Goal: Task Accomplishment & Management: Complete application form

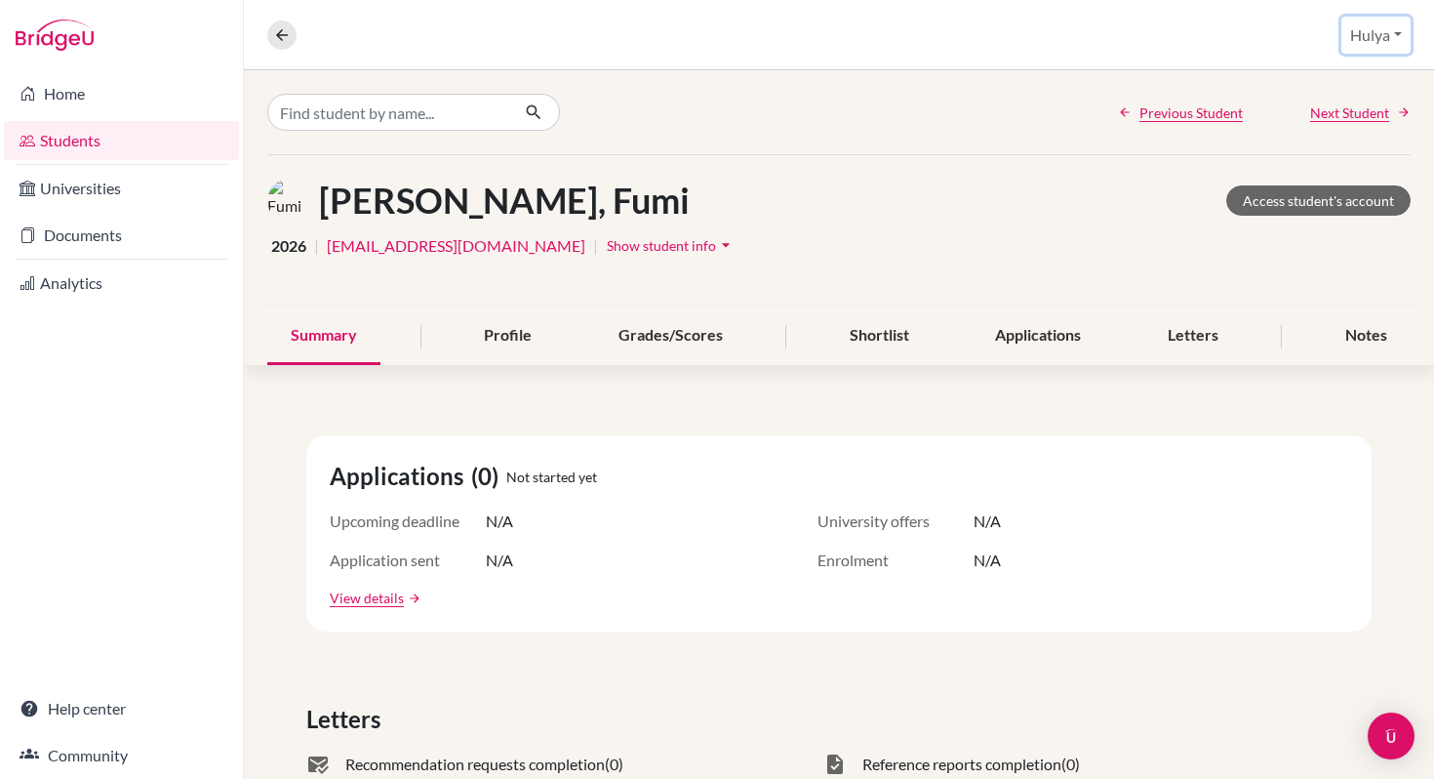
click at [1369, 33] on button "Hulya" at bounding box center [1375, 35] width 69 height 37
click at [1366, 102] on link "School Settings" at bounding box center [1338, 111] width 154 height 31
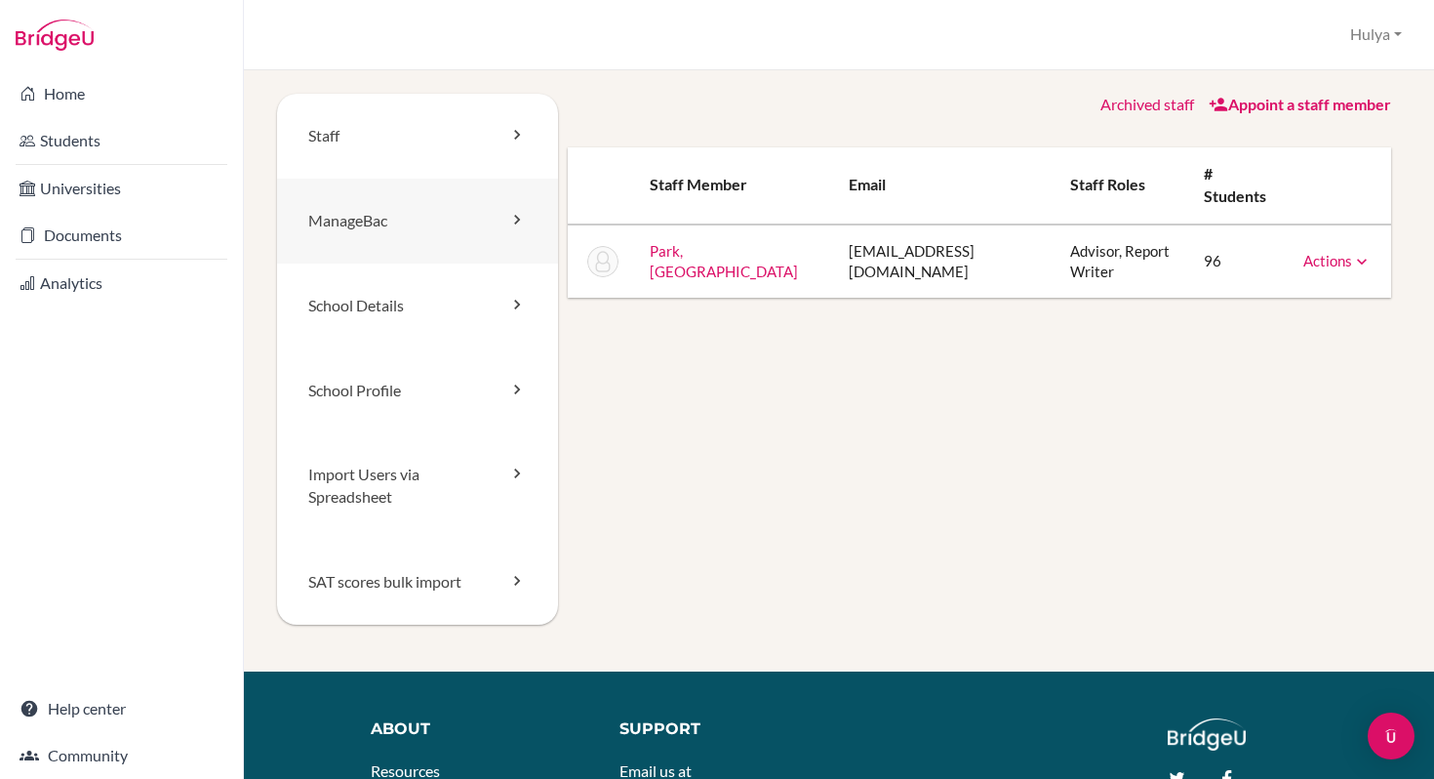
click at [396, 225] on link "ManageBac" at bounding box center [417, 221] width 281 height 85
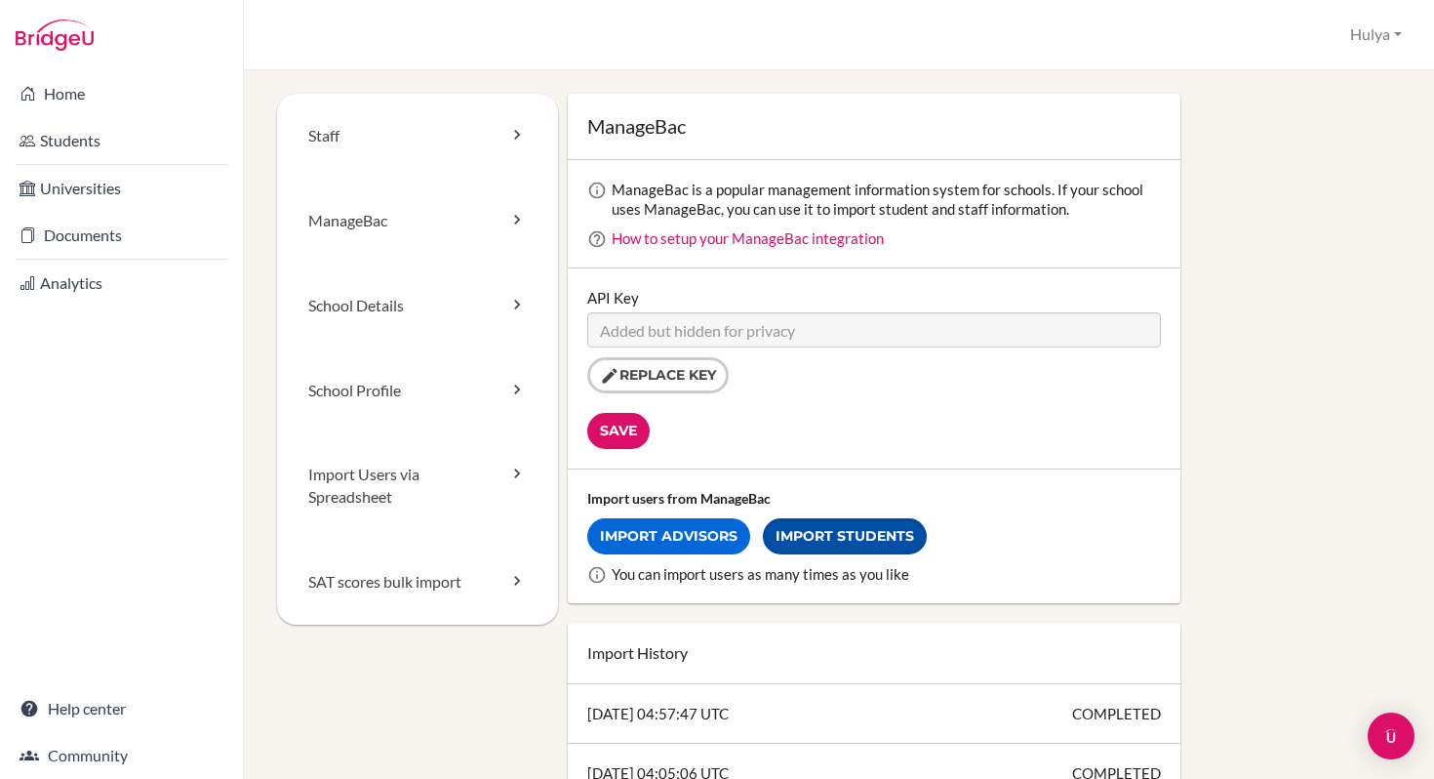
click at [880, 536] on link "Import Students" at bounding box center [845, 536] width 164 height 36
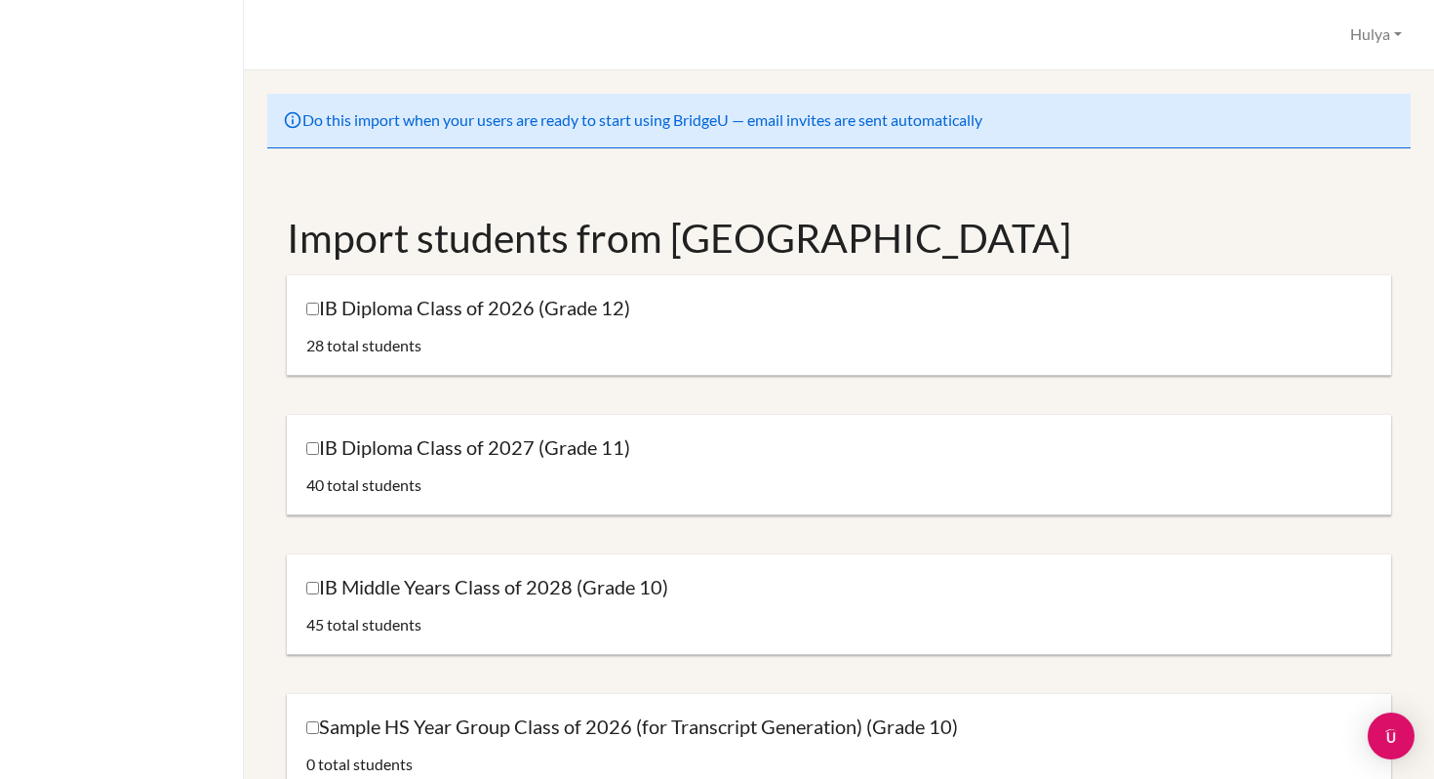
click at [520, 302] on label "IB Diploma Class of 2026 (Grade 12)" at bounding box center [468, 308] width 324 height 26
click at [319, 302] on input "IB Diploma Class of 2026 (Grade 12)" at bounding box center [312, 308] width 13 height 13
checkbox input "true"
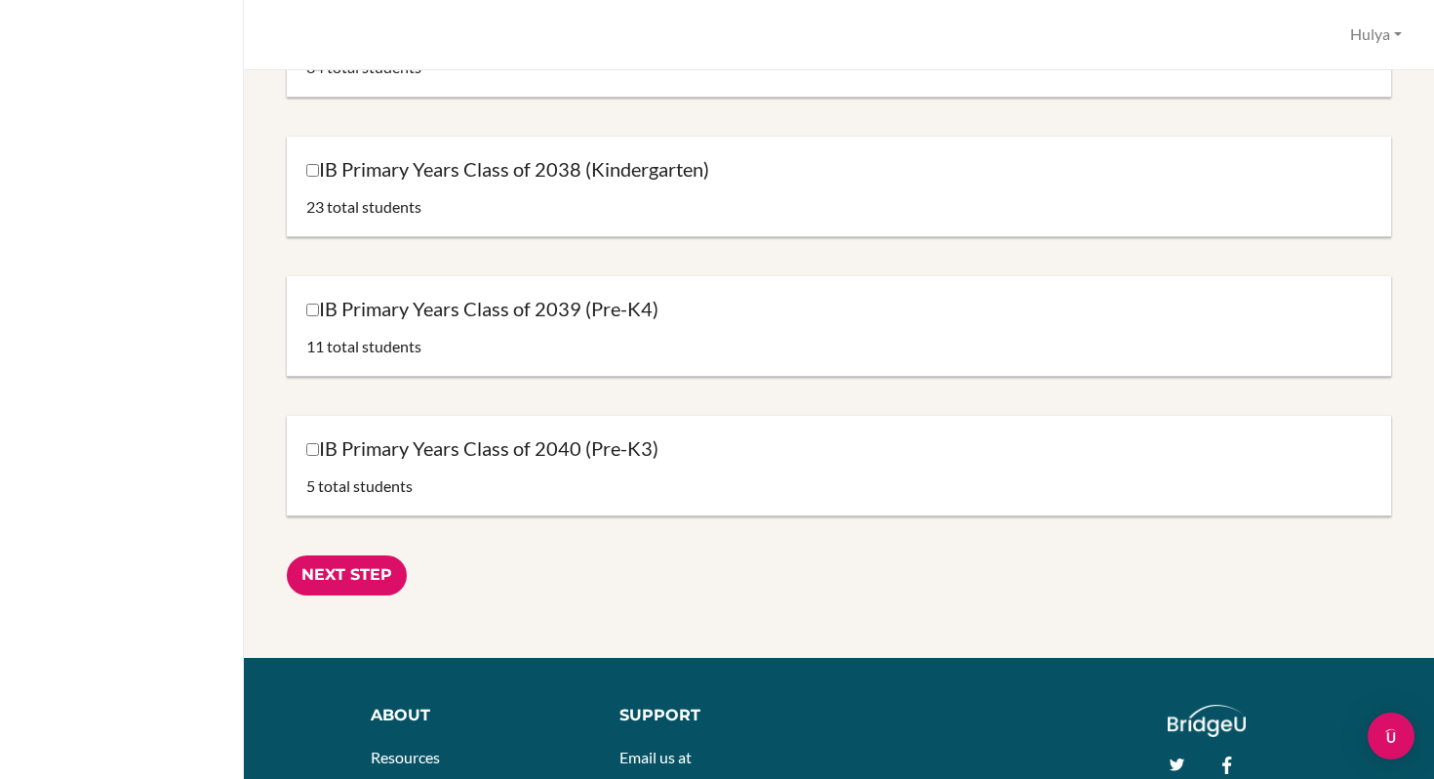
scroll to position [2149, 0]
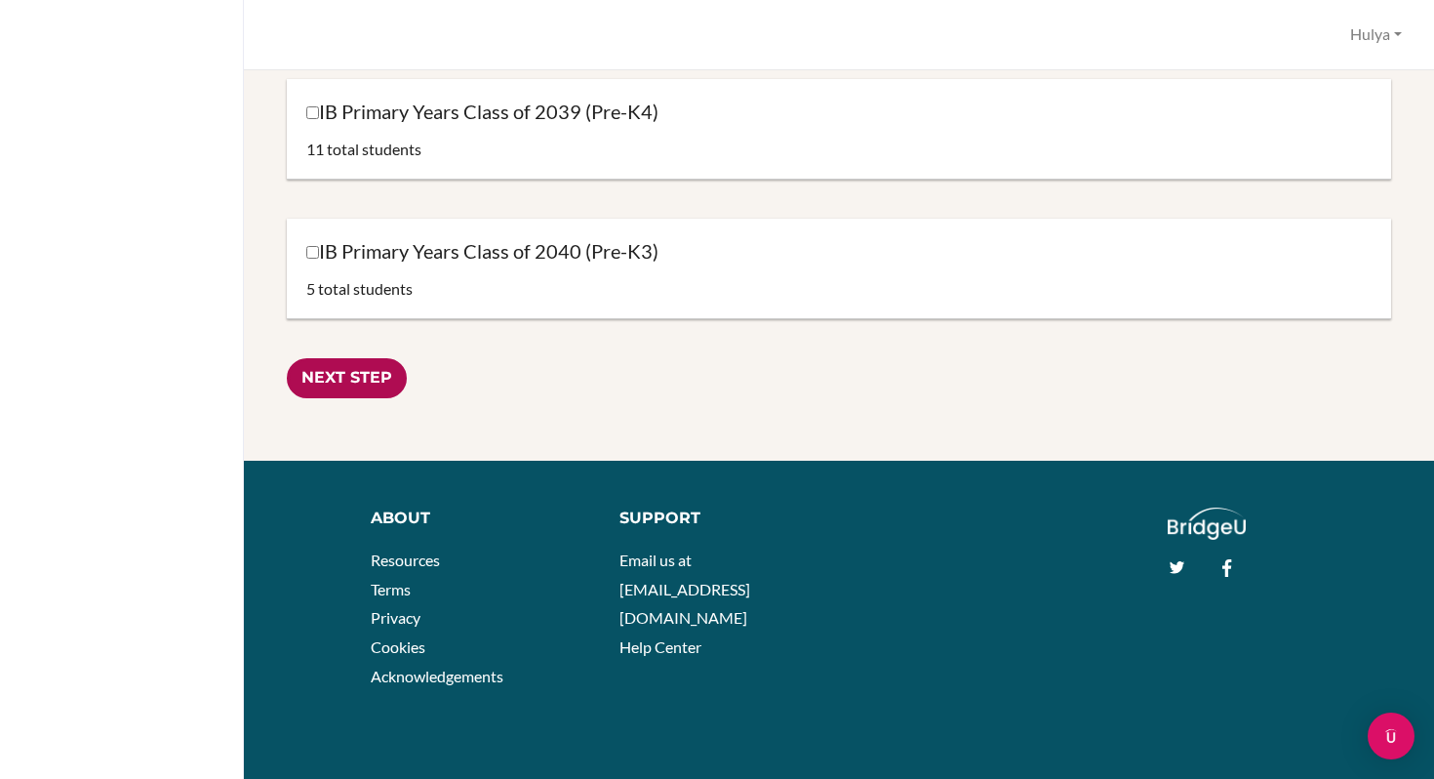
click at [334, 359] on input "Next Step" at bounding box center [347, 378] width 120 height 40
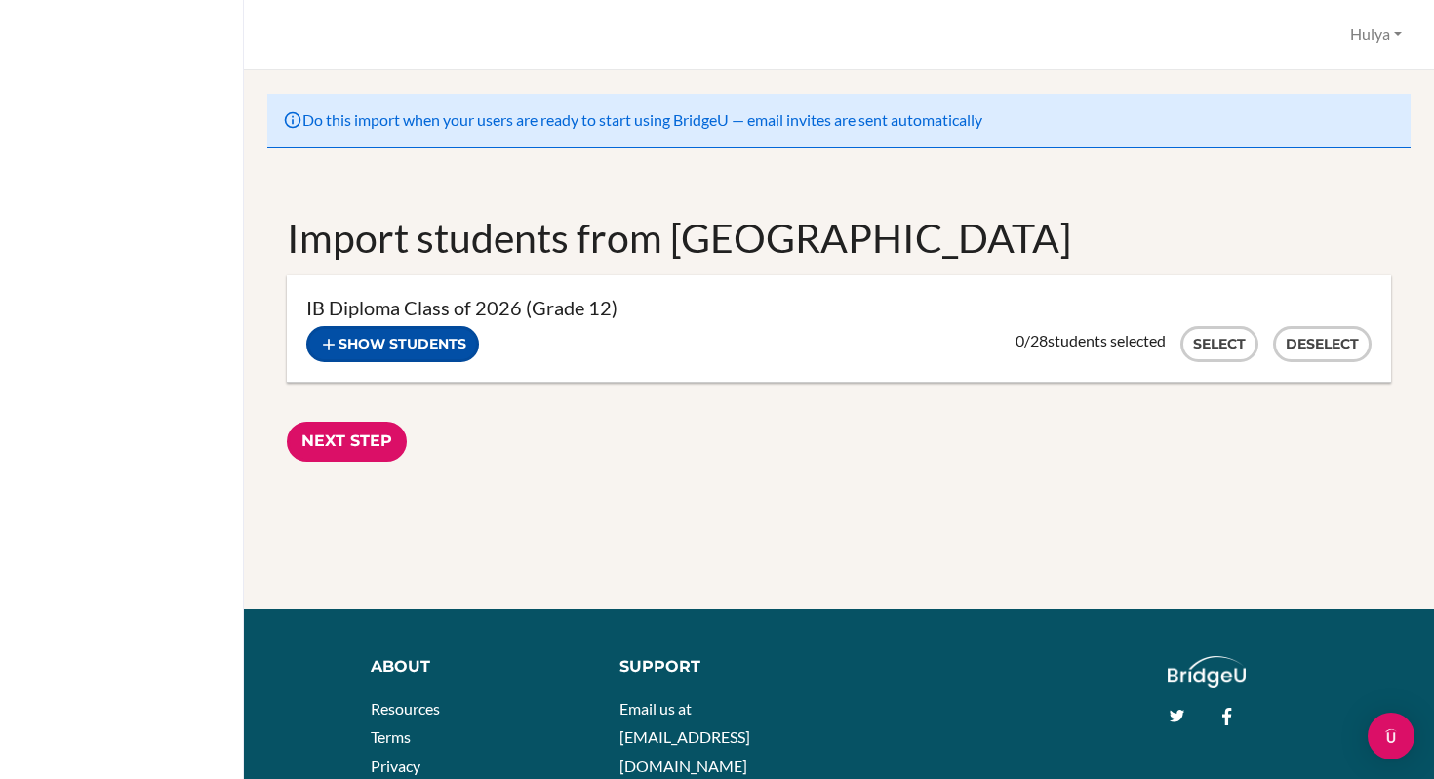
click at [454, 340] on button "Show students" at bounding box center [392, 344] width 173 height 36
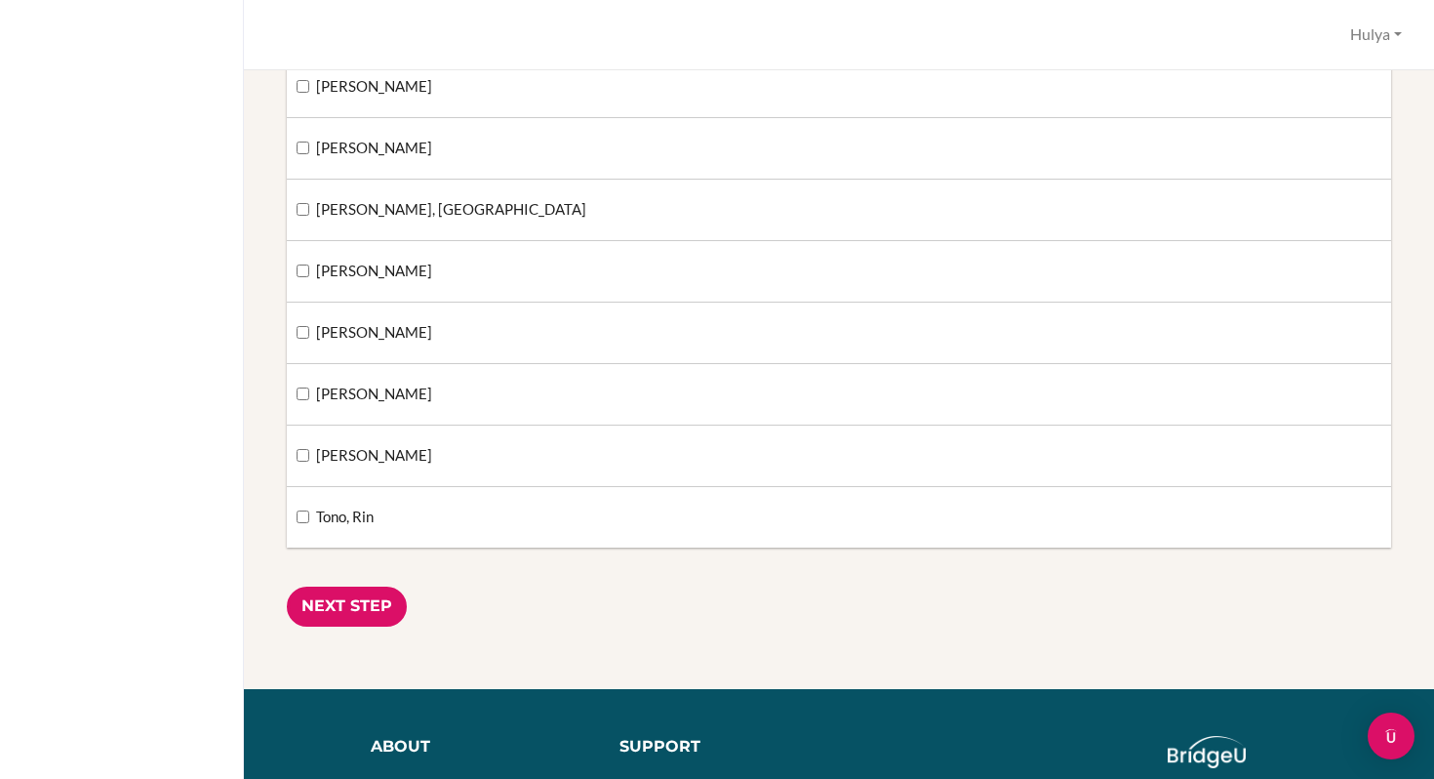
scroll to position [1559, 0]
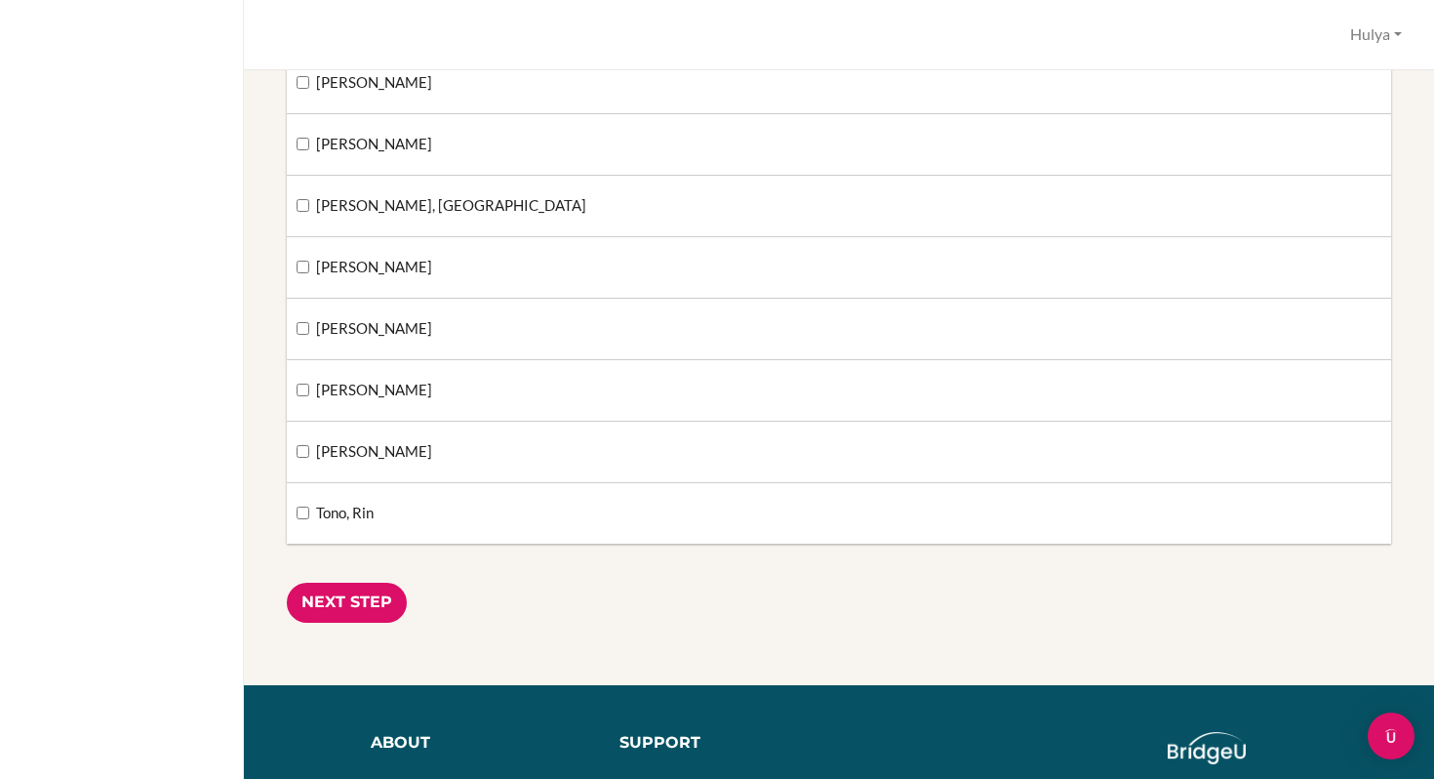
click at [324, 512] on label "Tono, Rin" at bounding box center [335, 512] width 77 height 21
click at [309, 512] on input "Tono, Rin" at bounding box center [303, 512] width 13 height 13
checkbox input "true"
click at [335, 595] on input "Next Step" at bounding box center [347, 602] width 120 height 40
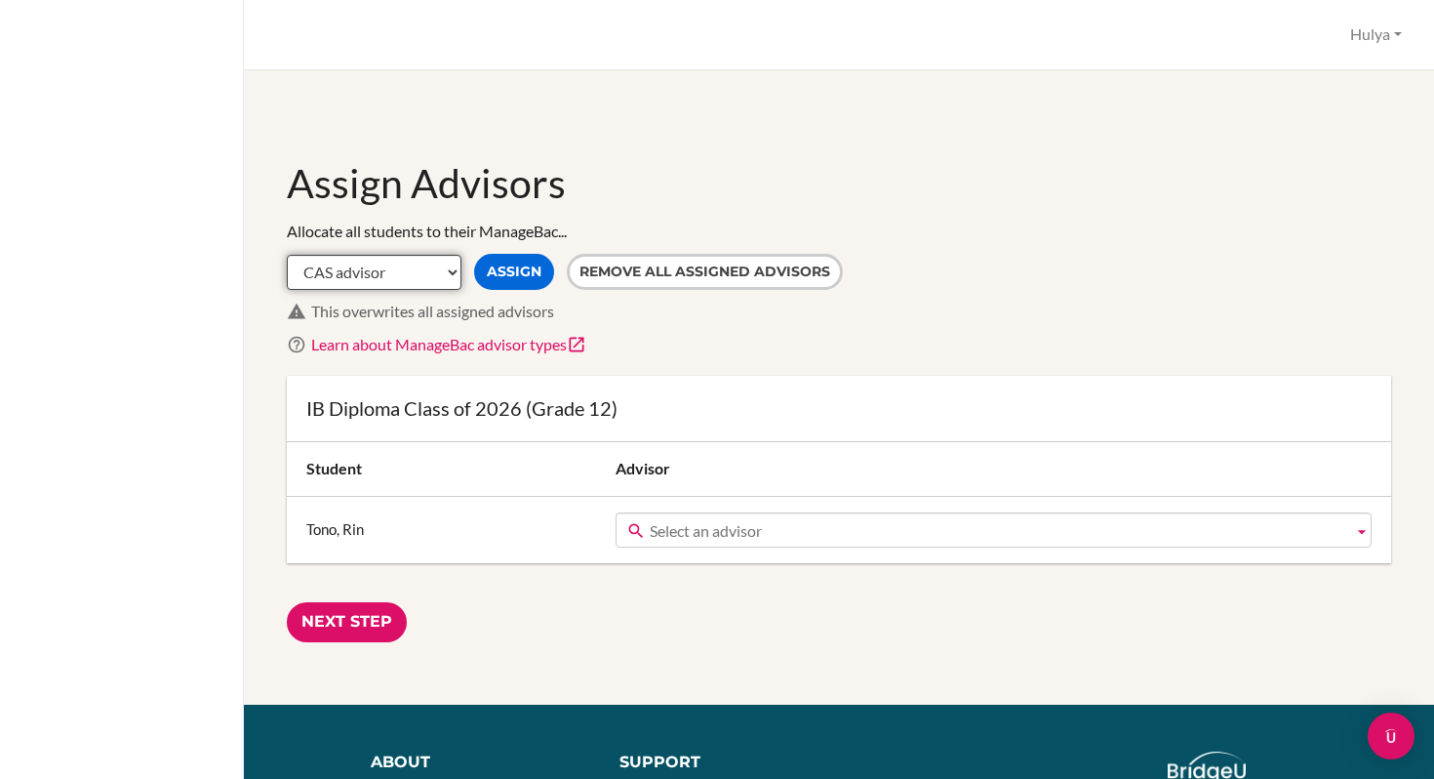
click at [423, 273] on select "CAS advisor EE advisor Homeroom advisor TOK advisor" at bounding box center [374, 272] width 175 height 35
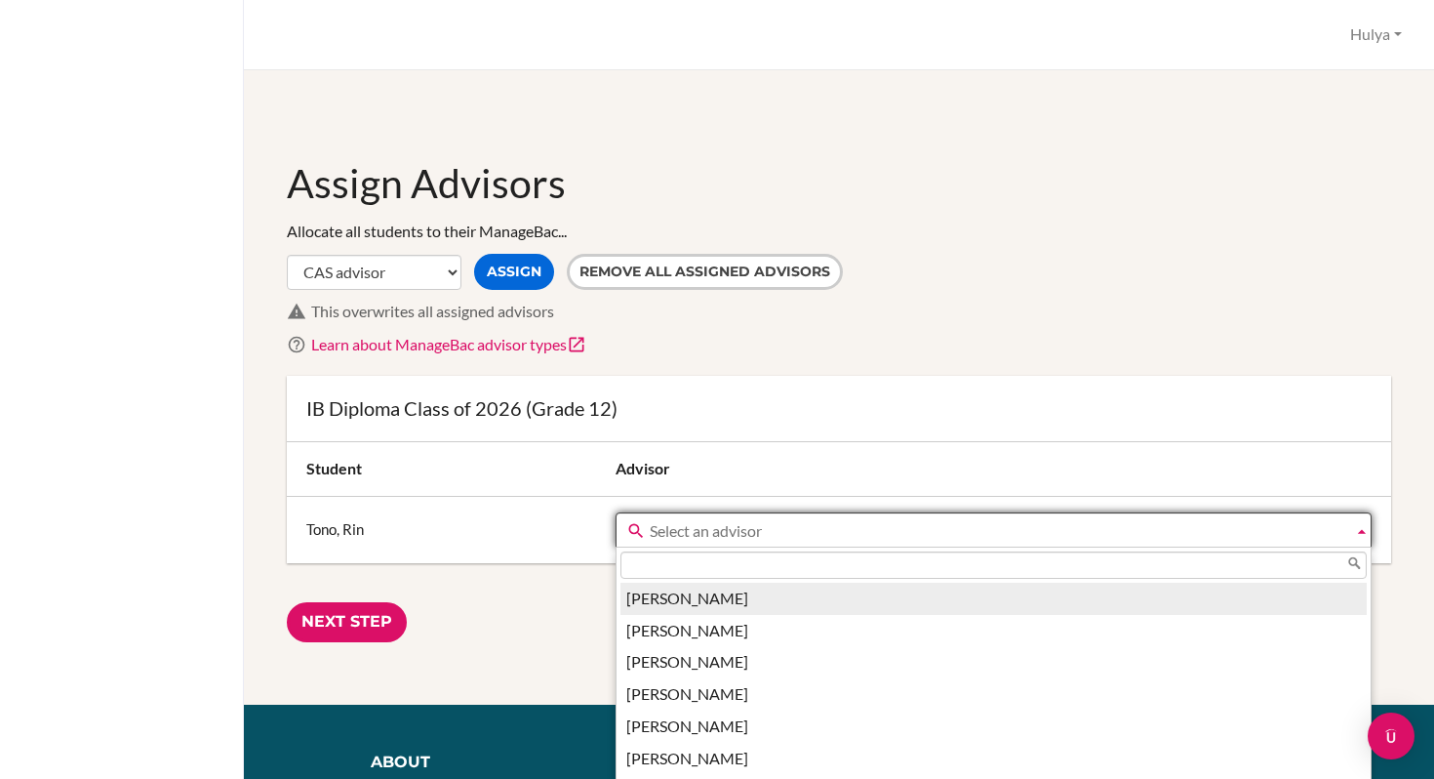
click at [645, 532] on icon at bounding box center [636, 531] width 20 height 20
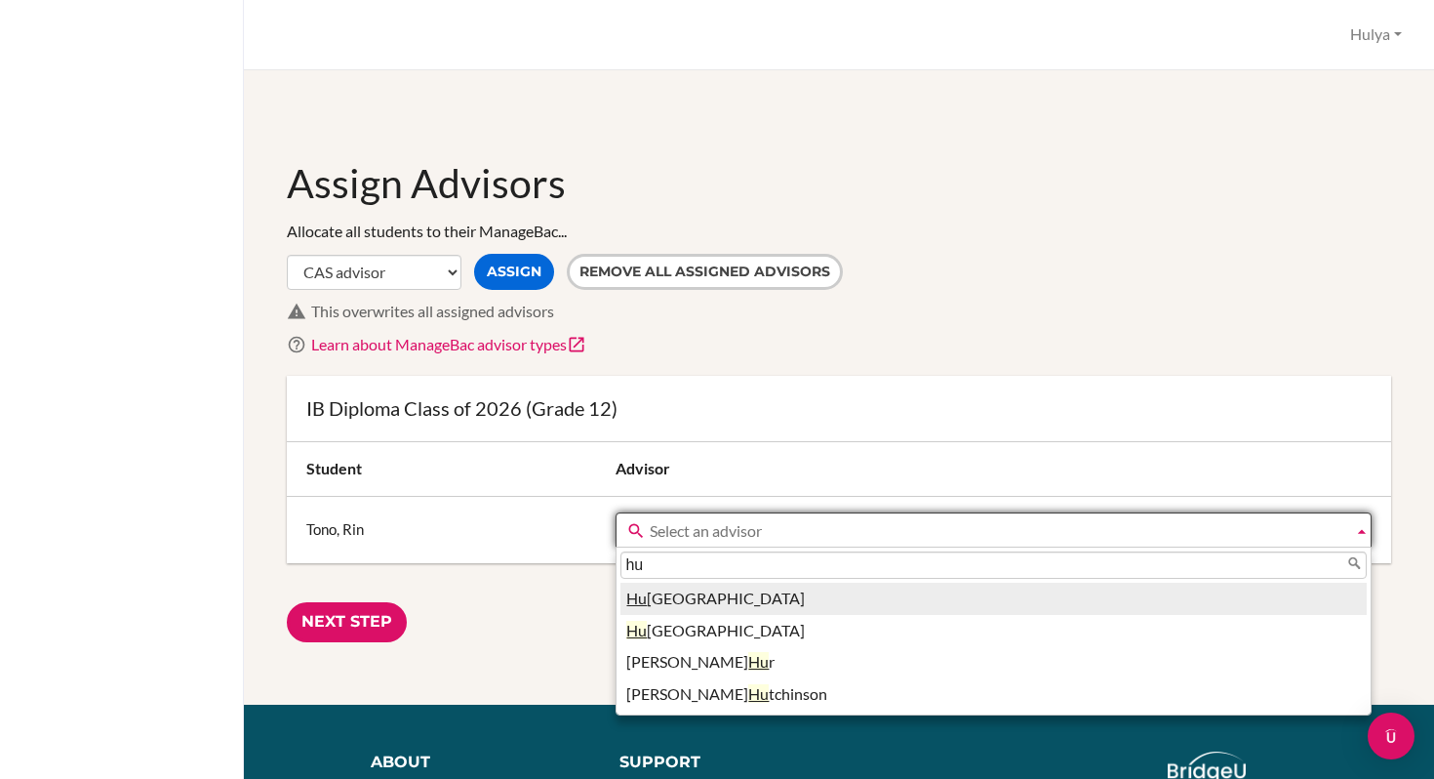
type input "hu"
click at [673, 588] on li "[GEOGRAPHIC_DATA]" at bounding box center [993, 598] width 746 height 32
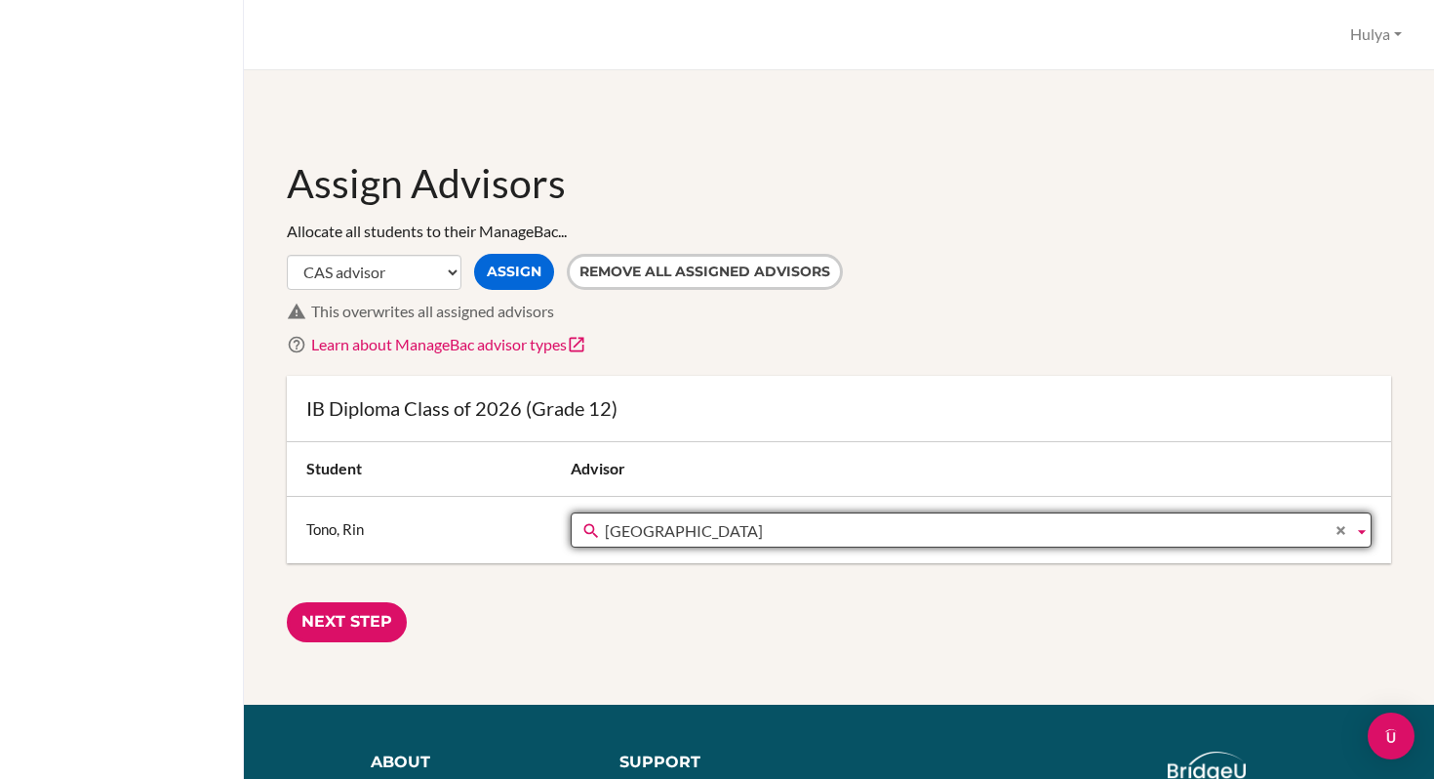
click at [612, 564] on form "IB Diploma Class of 2026 (Grade 12) Student Advisor Tono, Rin Aaron Geddes Aina…" at bounding box center [839, 509] width 1104 height 266
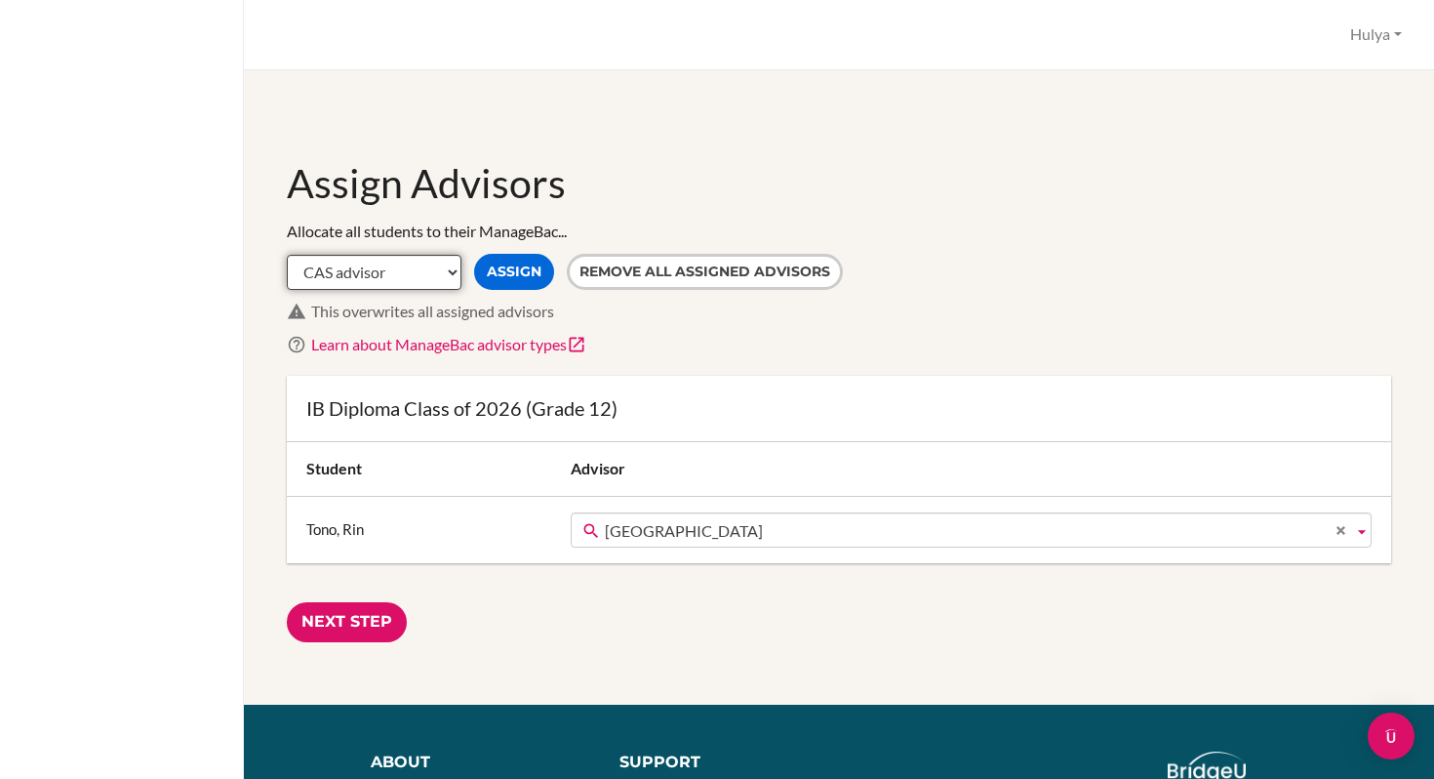
click at [441, 273] on select "CAS advisor EE advisor Homeroom advisor TOK advisor" at bounding box center [374, 272] width 175 height 35
click at [287, 255] on select "CAS advisor EE advisor Homeroom advisor TOK advisor" at bounding box center [374, 272] width 175 height 35
click at [649, 330] on div "Allocate all students to their ManageBac... CAS advisor EE advisor Homeroom adv…" at bounding box center [839, 288] width 1104 height 136
click at [450, 272] on select "CAS advisor EE advisor Homeroom advisor TOK advisor" at bounding box center [374, 272] width 175 height 35
click at [385, 626] on input "Next Step" at bounding box center [347, 622] width 120 height 40
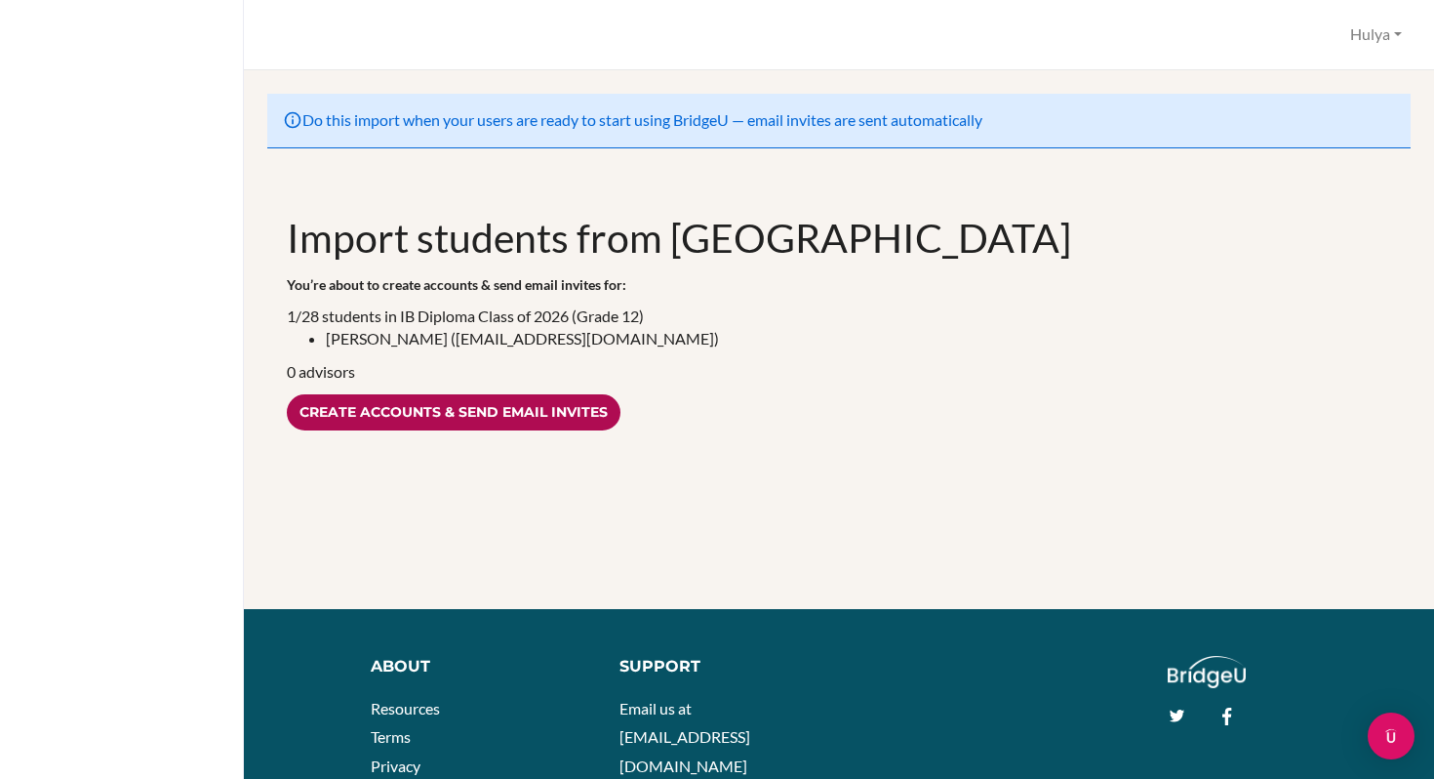
click at [371, 422] on input "Create accounts & send email invites" at bounding box center [454, 412] width 334 height 36
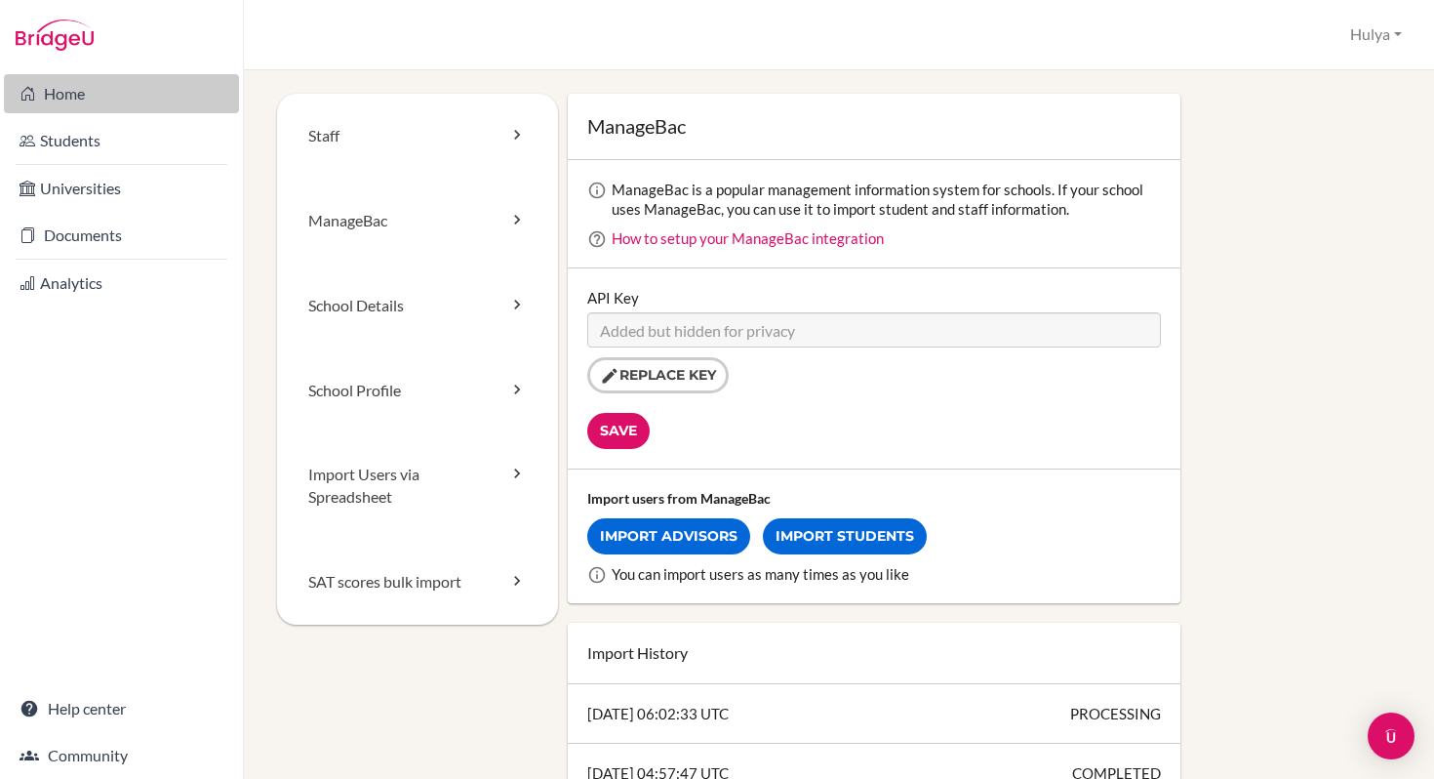
click at [62, 90] on link "Home" at bounding box center [121, 93] width 235 height 39
